Goal: Task Accomplishment & Management: Complete application form

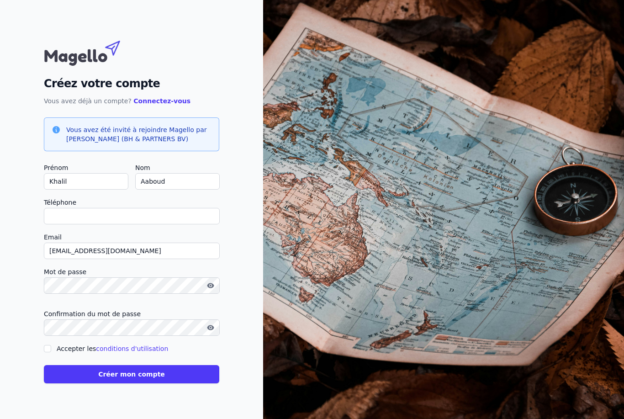
scroll to position [29, 0]
click at [84, 208] on input "Téléphone" at bounding box center [132, 216] width 176 height 16
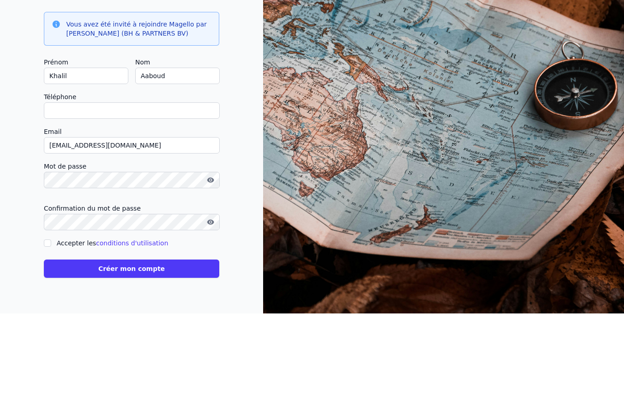
type input "0"
checkbox input "false"
type input "0488974888"
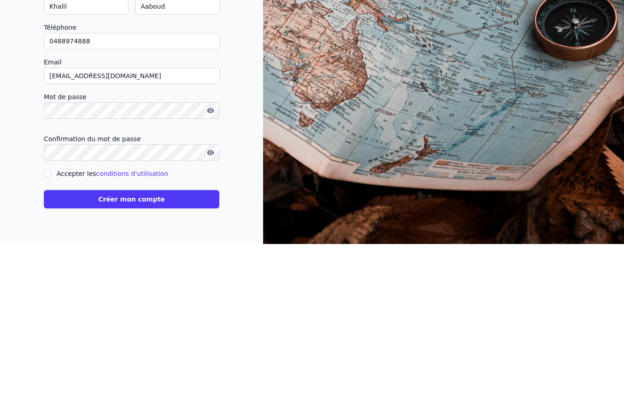
click at [58, 345] on label "Accepter les conditions d'utilisation" at bounding box center [113, 348] width 112 height 7
click at [51, 345] on input "Accepter les conditions d'utilisation" at bounding box center [47, 348] width 7 height 7
checkbox input "true"
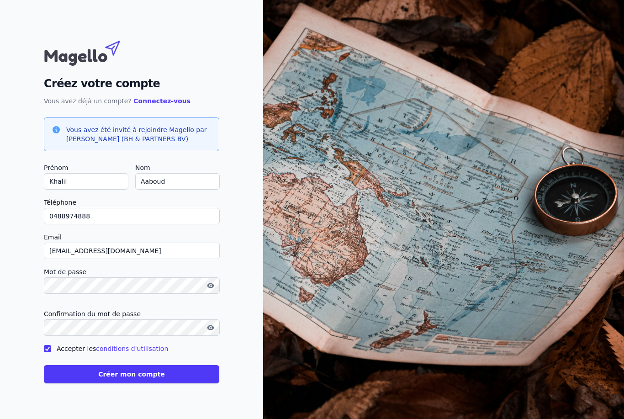
click at [154, 365] on button "Créer mon compte" at bounding box center [132, 374] width 176 height 18
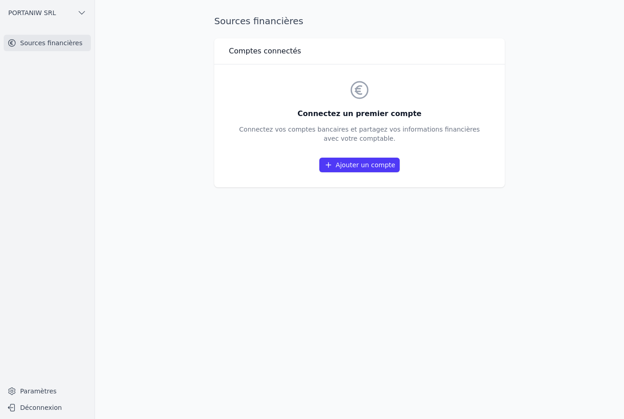
click at [359, 158] on link "Ajouter un compte" at bounding box center [359, 165] width 80 height 15
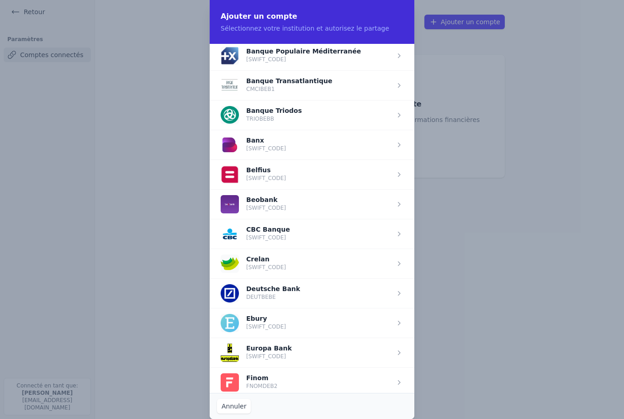
scroll to position [254, 0]
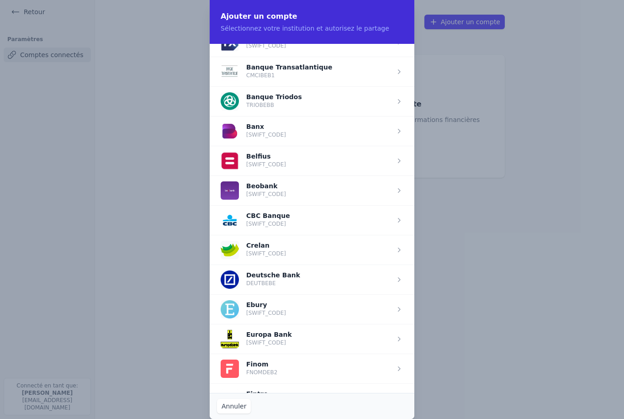
click at [289, 158] on span "button" at bounding box center [312, 161] width 205 height 30
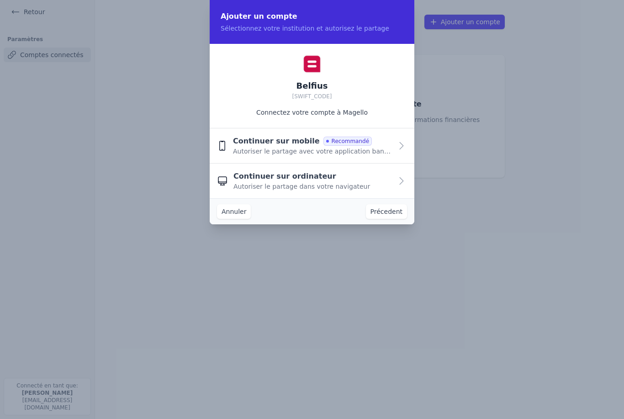
click at [364, 149] on span "Autoriser le partage avec votre application bancaire" at bounding box center [313, 151] width 160 height 9
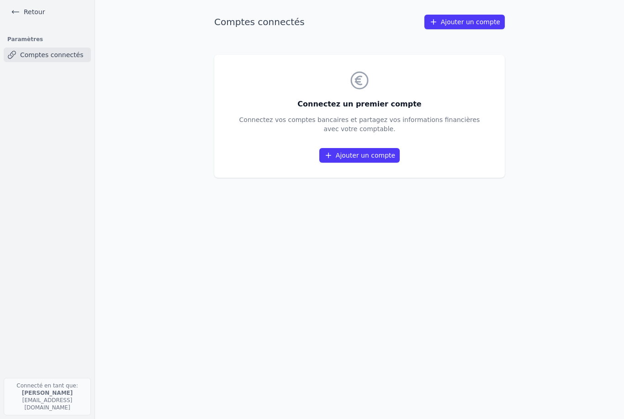
click at [362, 148] on link "Ajouter un compte" at bounding box center [359, 155] width 80 height 15
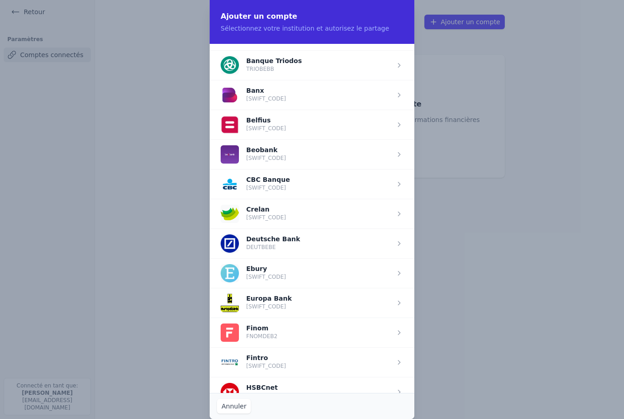
scroll to position [292, 0]
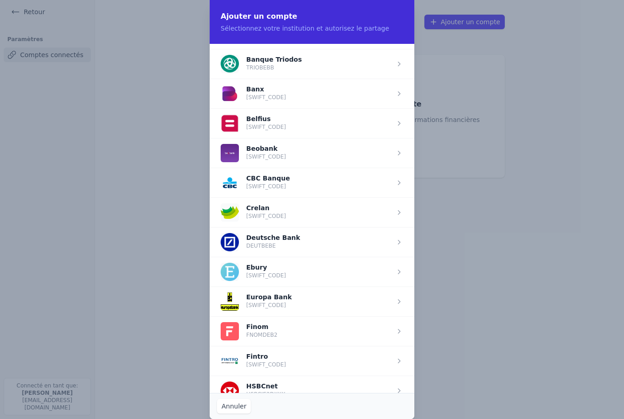
click at [285, 121] on span "button" at bounding box center [312, 123] width 205 height 30
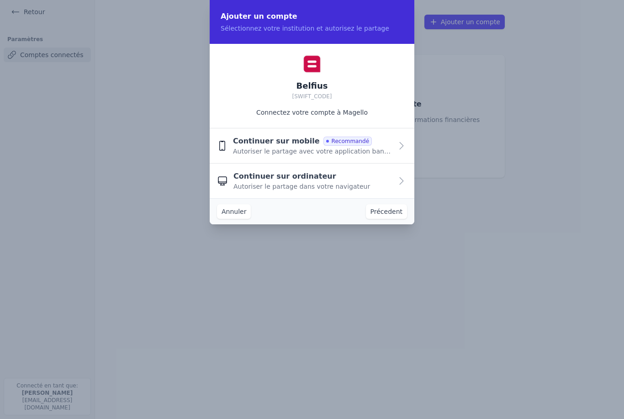
scroll to position [0, 0]
click at [333, 148] on span "Autoriser le partage avec votre application bancaire" at bounding box center [313, 151] width 160 height 9
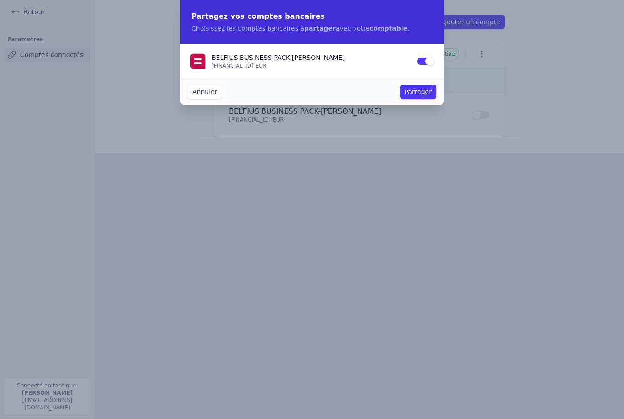
click at [421, 96] on button "Partager" at bounding box center [418, 92] width 36 height 15
